Goal: Transaction & Acquisition: Subscribe to service/newsletter

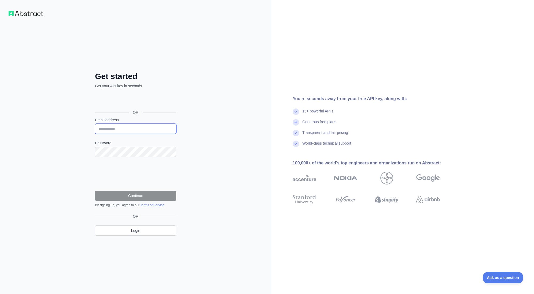
click at [141, 128] on input "Email address" at bounding box center [135, 129] width 81 height 10
type input "**********"
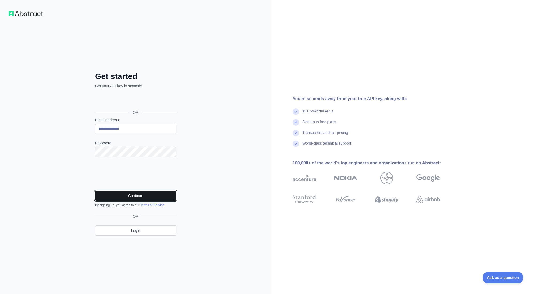
click at [138, 195] on button "Continue" at bounding box center [135, 196] width 81 height 10
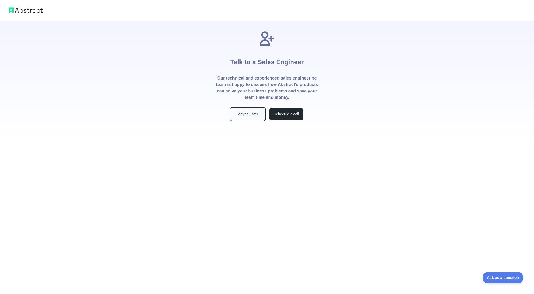
click at [244, 118] on button "Maybe Later" at bounding box center [248, 114] width 34 height 12
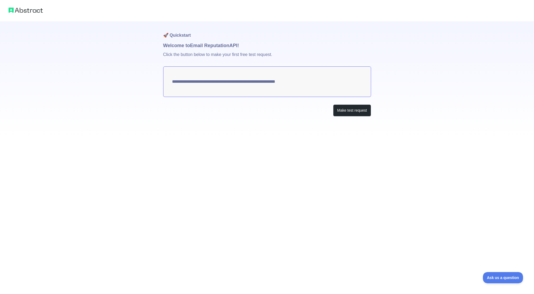
click at [22, 10] on img at bounding box center [26, 9] width 34 height 7
click at [350, 108] on button "Make test request" at bounding box center [352, 110] width 38 height 12
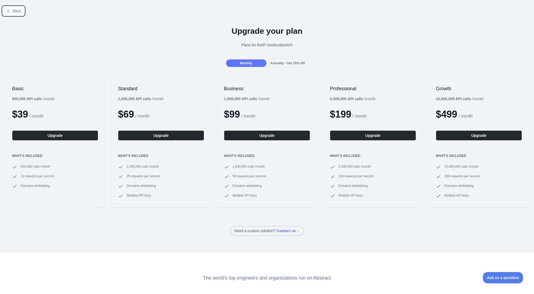
click at [16, 12] on span "Back" at bounding box center [17, 11] width 8 height 4
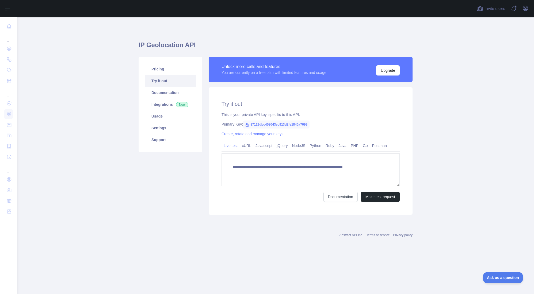
type textarea "**********"
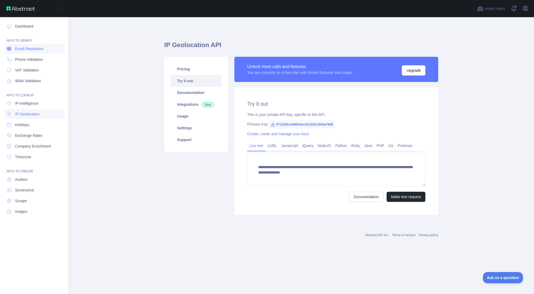
click at [31, 49] on span "Email Reputation" at bounding box center [29, 48] width 29 height 5
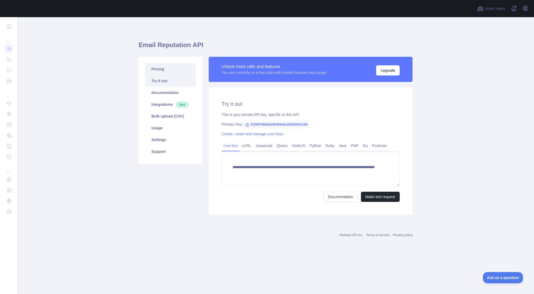
click at [159, 72] on link "Pricing" at bounding box center [170, 69] width 51 height 12
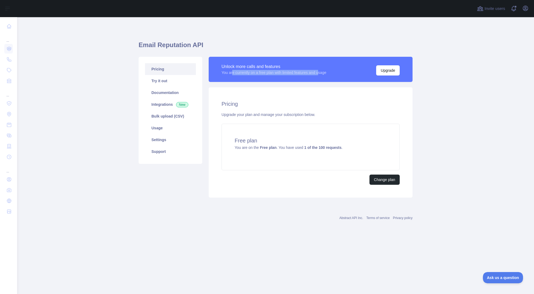
drag, startPoint x: 233, startPoint y: 73, endPoint x: 323, endPoint y: 73, distance: 90.8
click at [323, 73] on div "You are currently on a free plan with limited features and usage" at bounding box center [274, 72] width 105 height 5
click at [324, 73] on div "You are currently on a free plan with limited features and usage" at bounding box center [274, 72] width 105 height 5
